Goal: Task Accomplishment & Management: Manage account settings

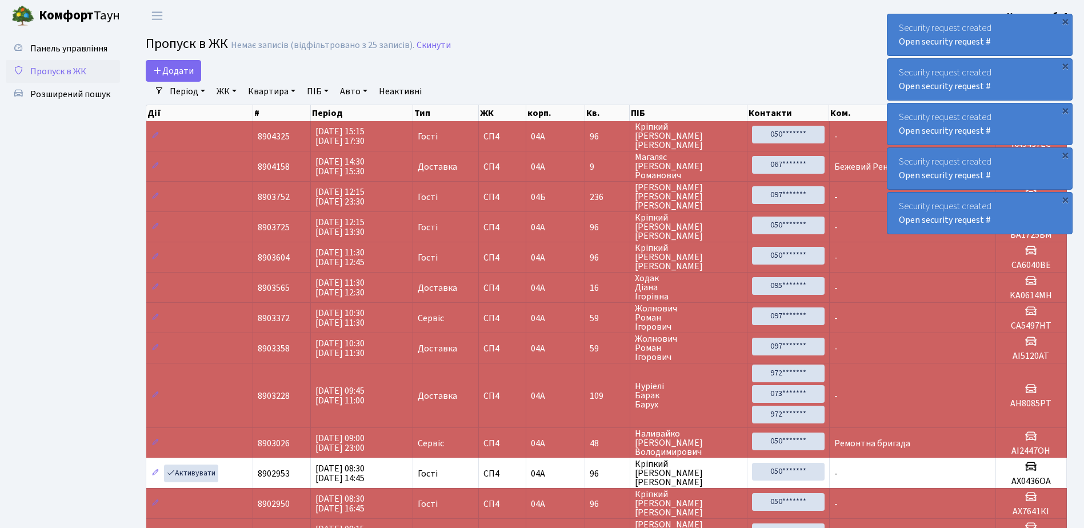
select select "25"
click at [81, 69] on span "Пропуск в ЖК" at bounding box center [58, 71] width 56 height 13
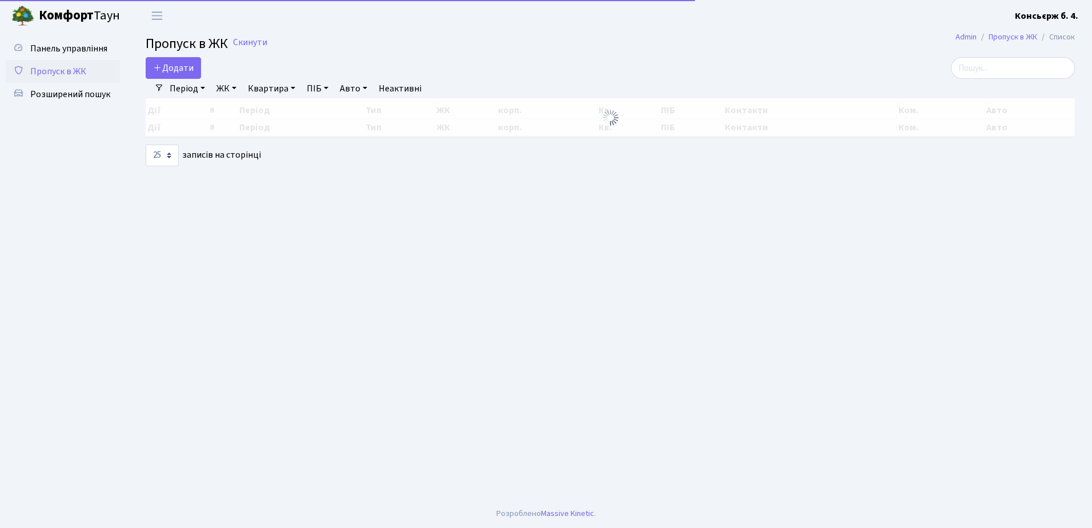
select select "25"
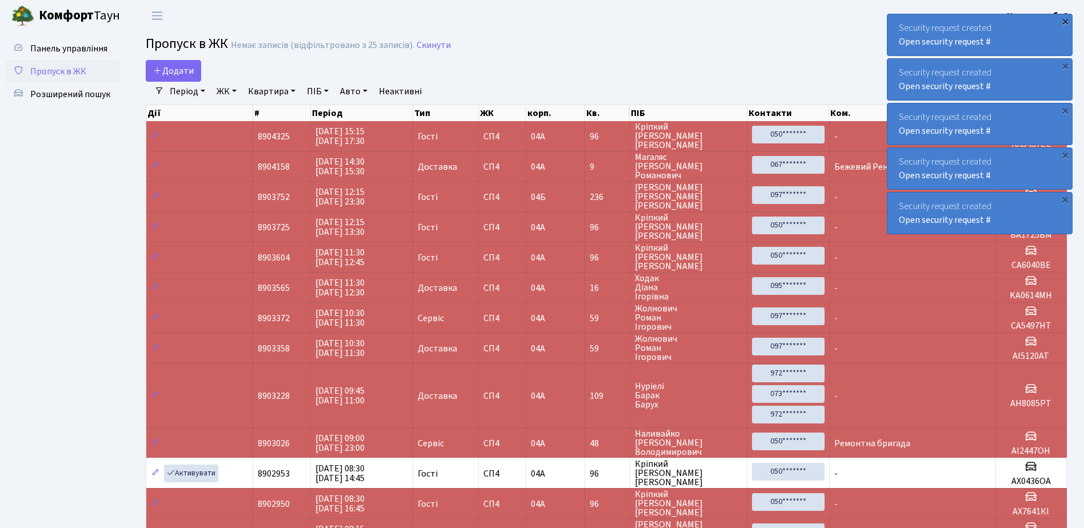
click at [1064, 20] on div "×" at bounding box center [1064, 20] width 11 height 11
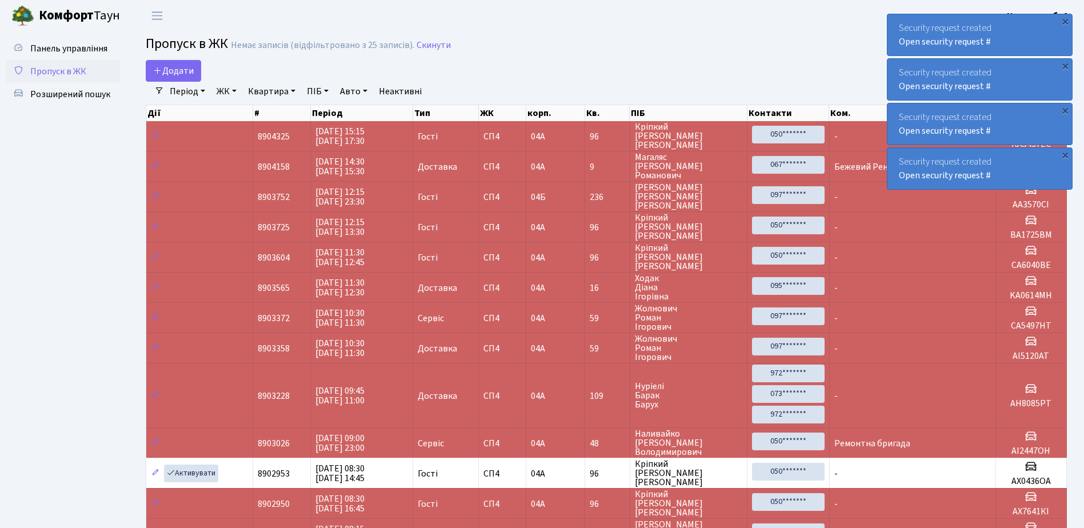
click at [1064, 20] on div "×" at bounding box center [1064, 20] width 11 height 11
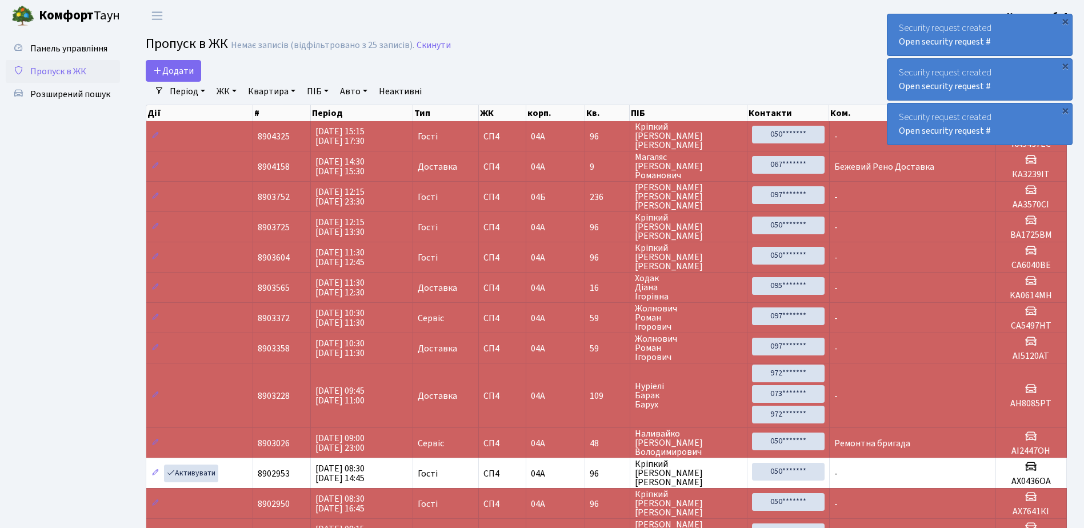
click at [1064, 20] on div "×" at bounding box center [1064, 20] width 11 height 11
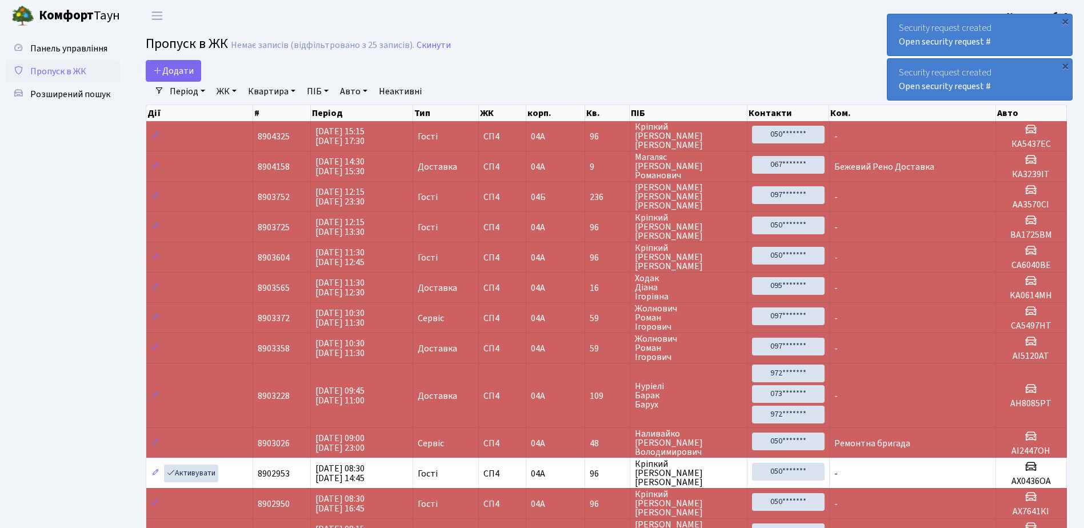
click at [1064, 20] on div "×" at bounding box center [1064, 20] width 11 height 11
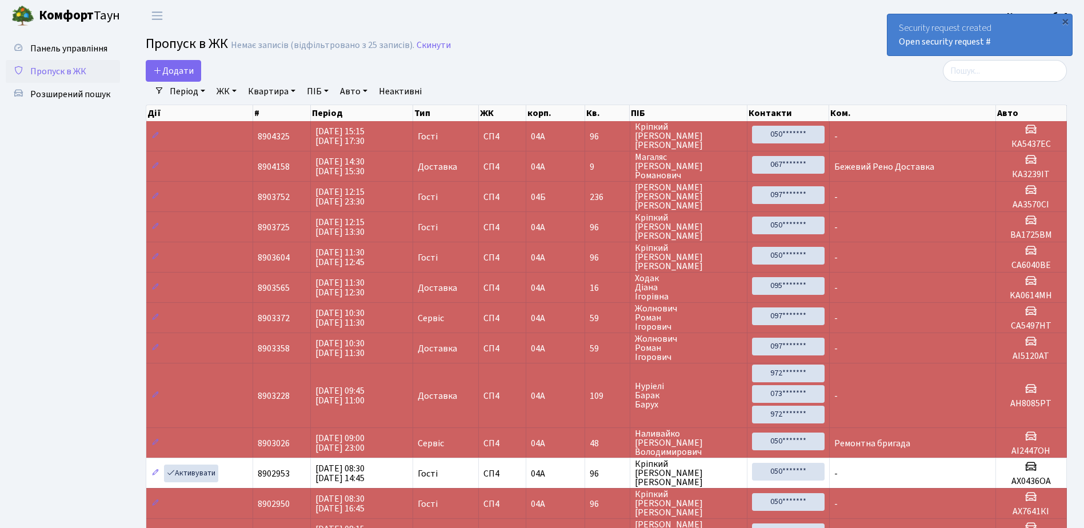
click at [1064, 20] on div "×" at bounding box center [1064, 20] width 11 height 11
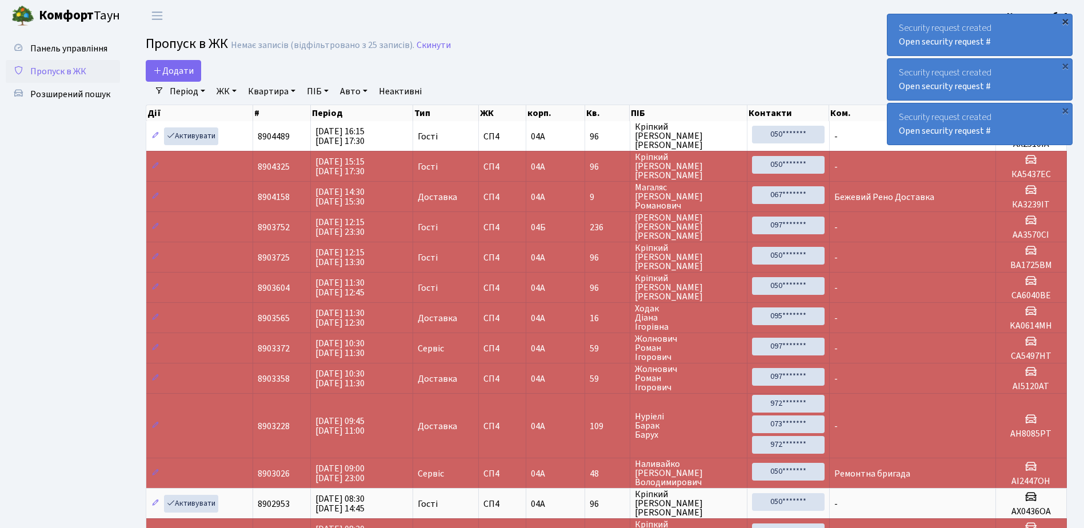
click at [1065, 20] on div "×" at bounding box center [1064, 20] width 11 height 11
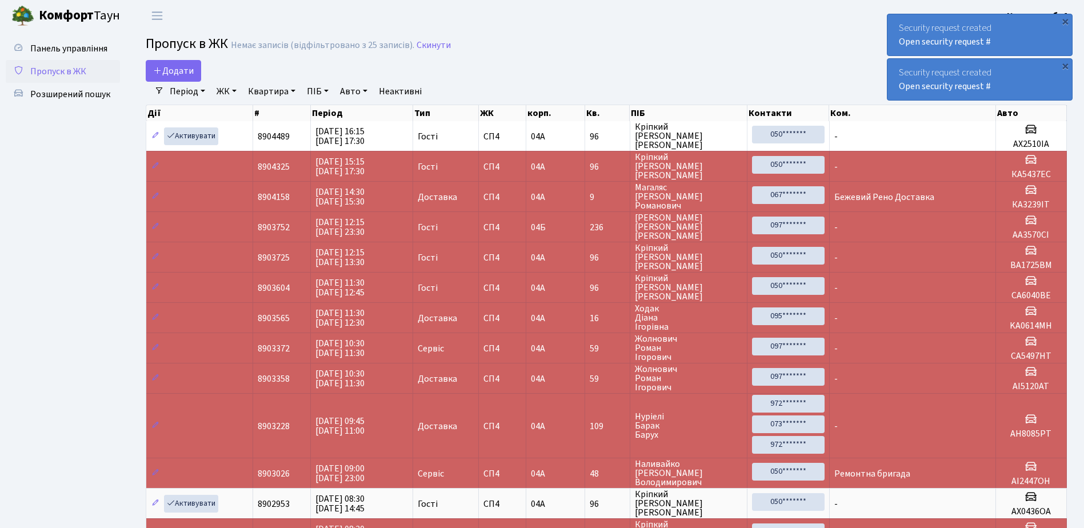
click at [1065, 20] on div "×" at bounding box center [1064, 20] width 11 height 11
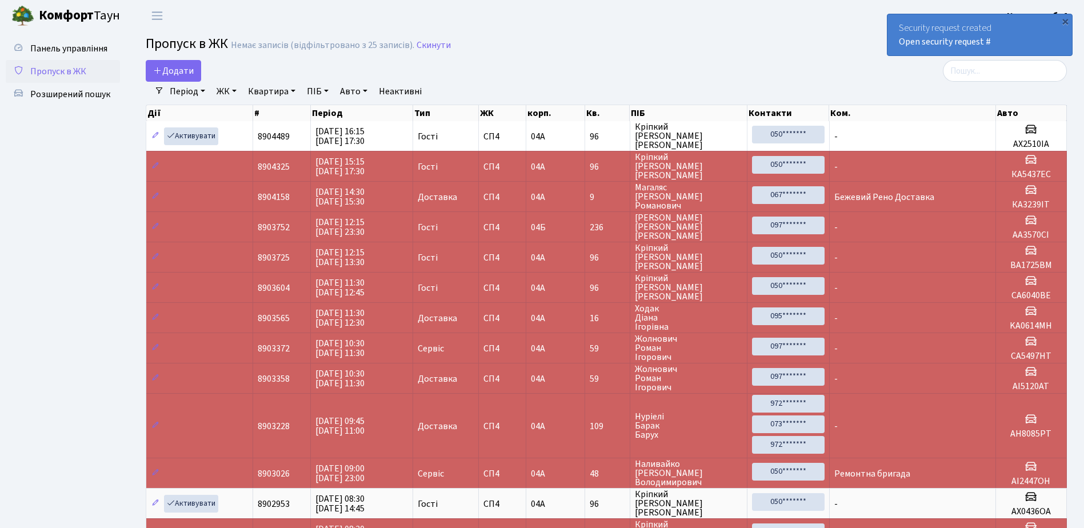
click at [1065, 20] on div "×" at bounding box center [1064, 20] width 11 height 11
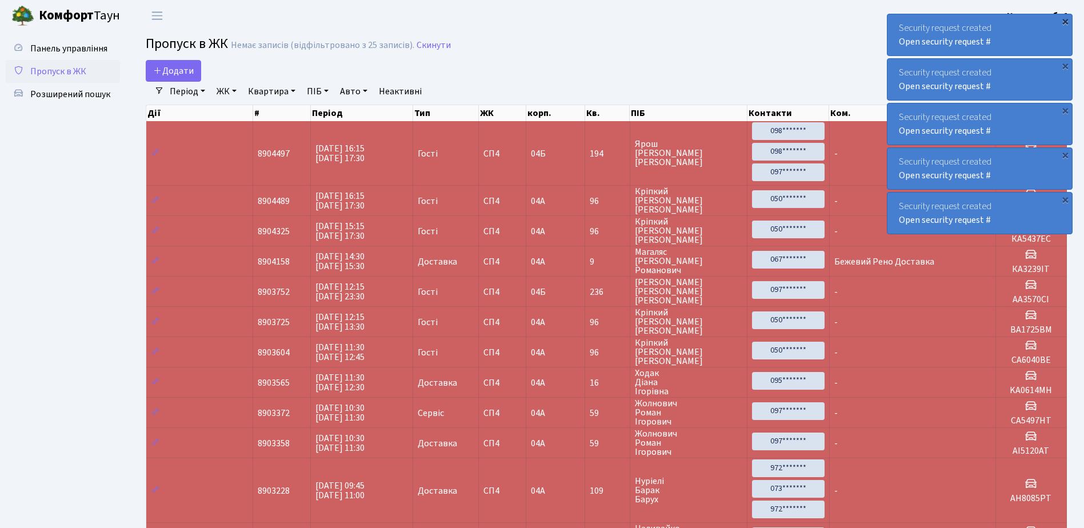
click at [1064, 21] on div "×" at bounding box center [1064, 20] width 11 height 11
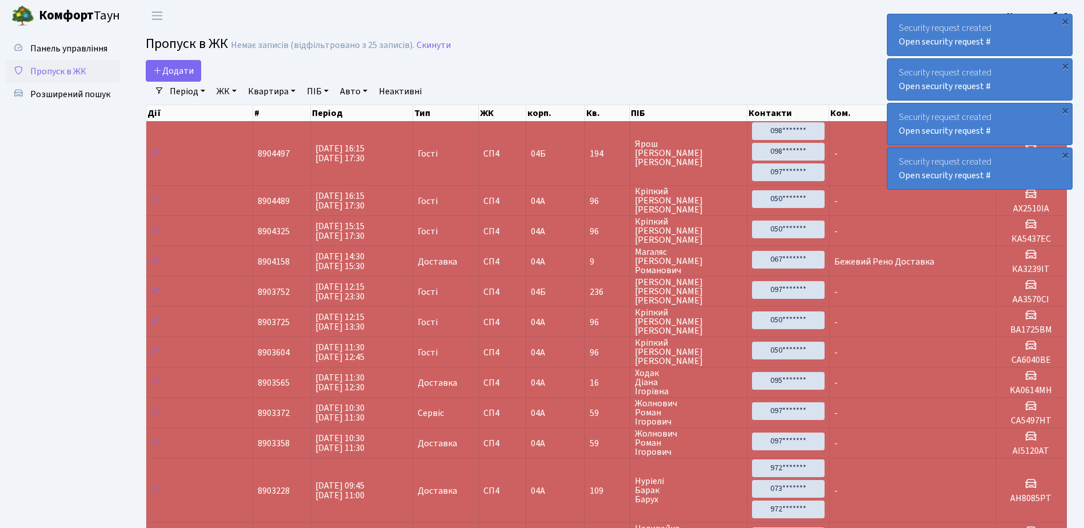
click at [1064, 21] on div "×" at bounding box center [1064, 20] width 11 height 11
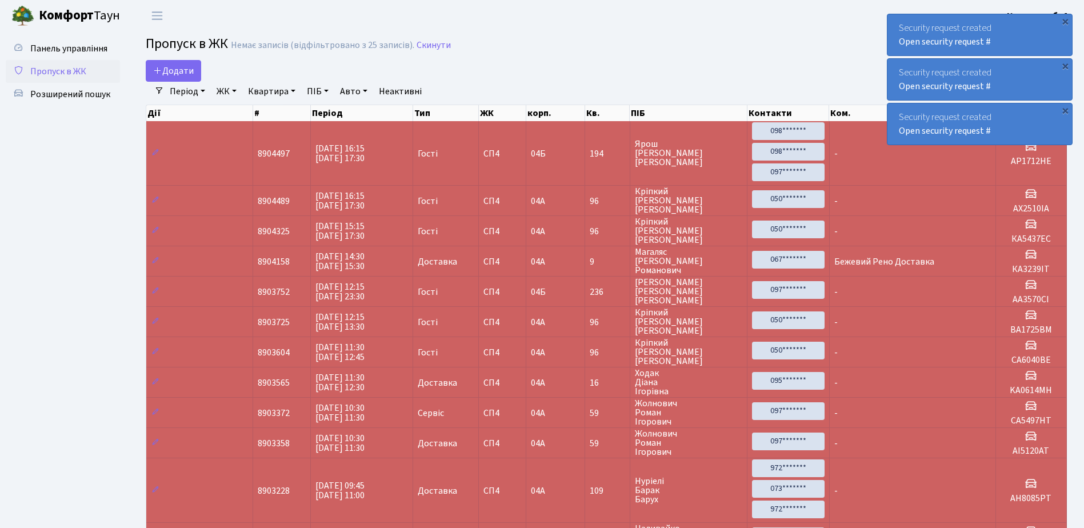
click at [1064, 21] on div "×" at bounding box center [1064, 20] width 11 height 11
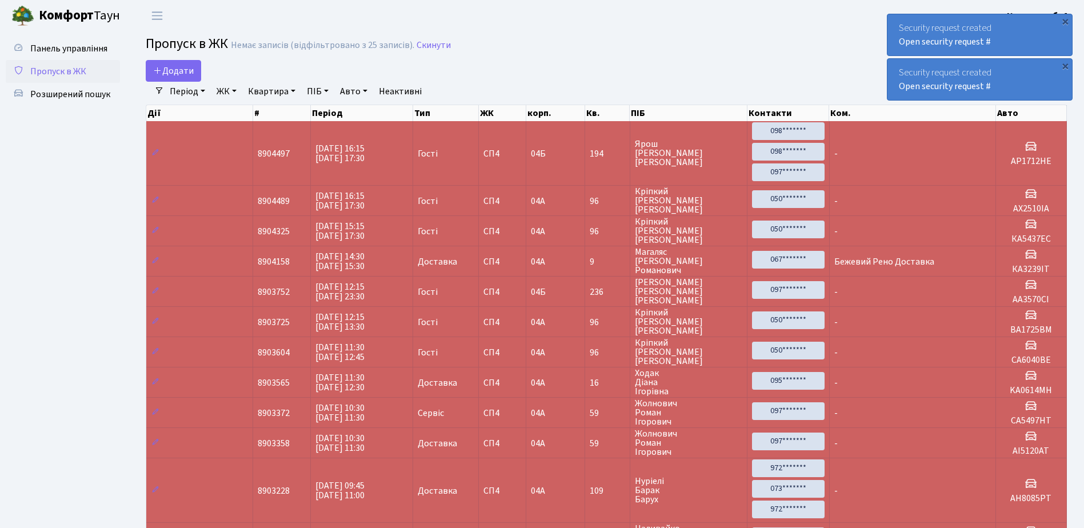
click at [1064, 21] on div "×" at bounding box center [1064, 20] width 11 height 11
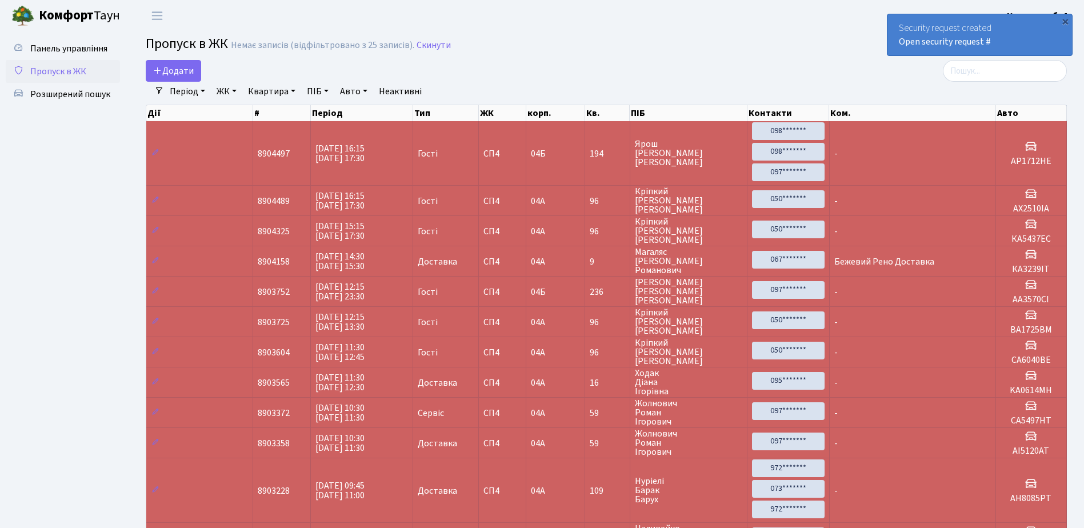
click at [1064, 21] on div "×" at bounding box center [1064, 20] width 11 height 11
